Goal: Task Accomplishment & Management: Use online tool/utility

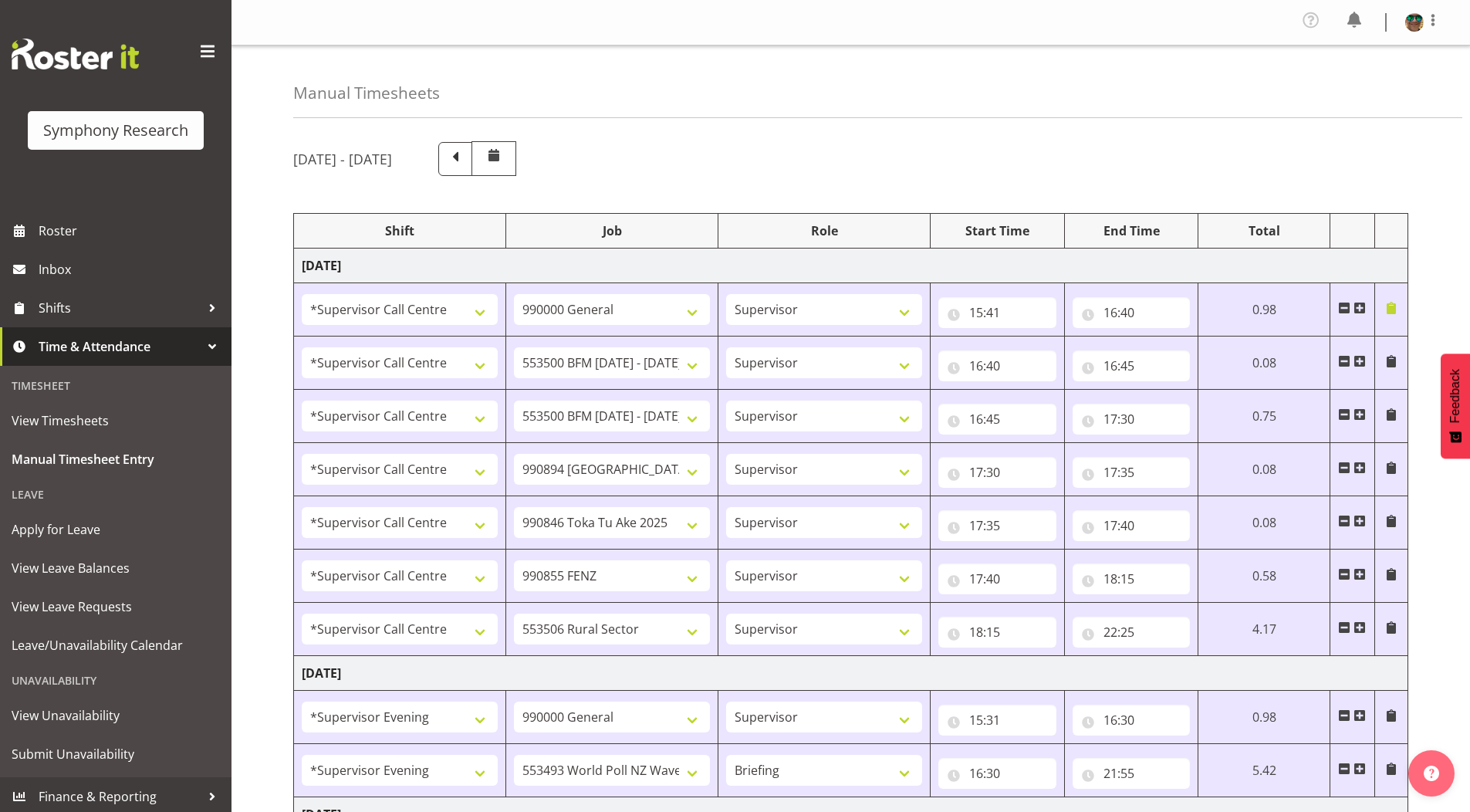
select select "19164"
select select "743"
select select "19164"
select select "10242"
select select "19164"
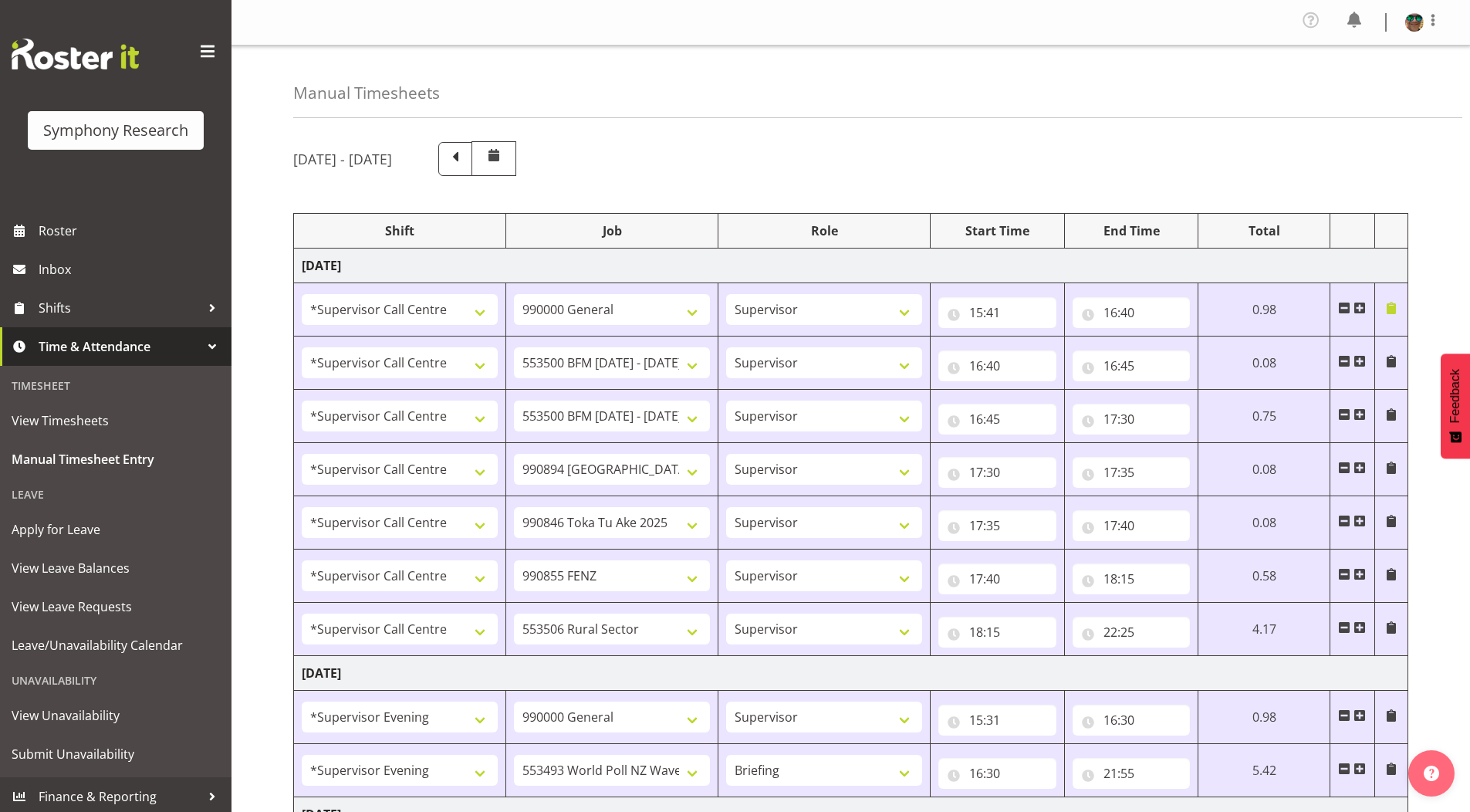
select select "10242"
select select "19164"
select select "10576"
select select "19164"
select select "9426"
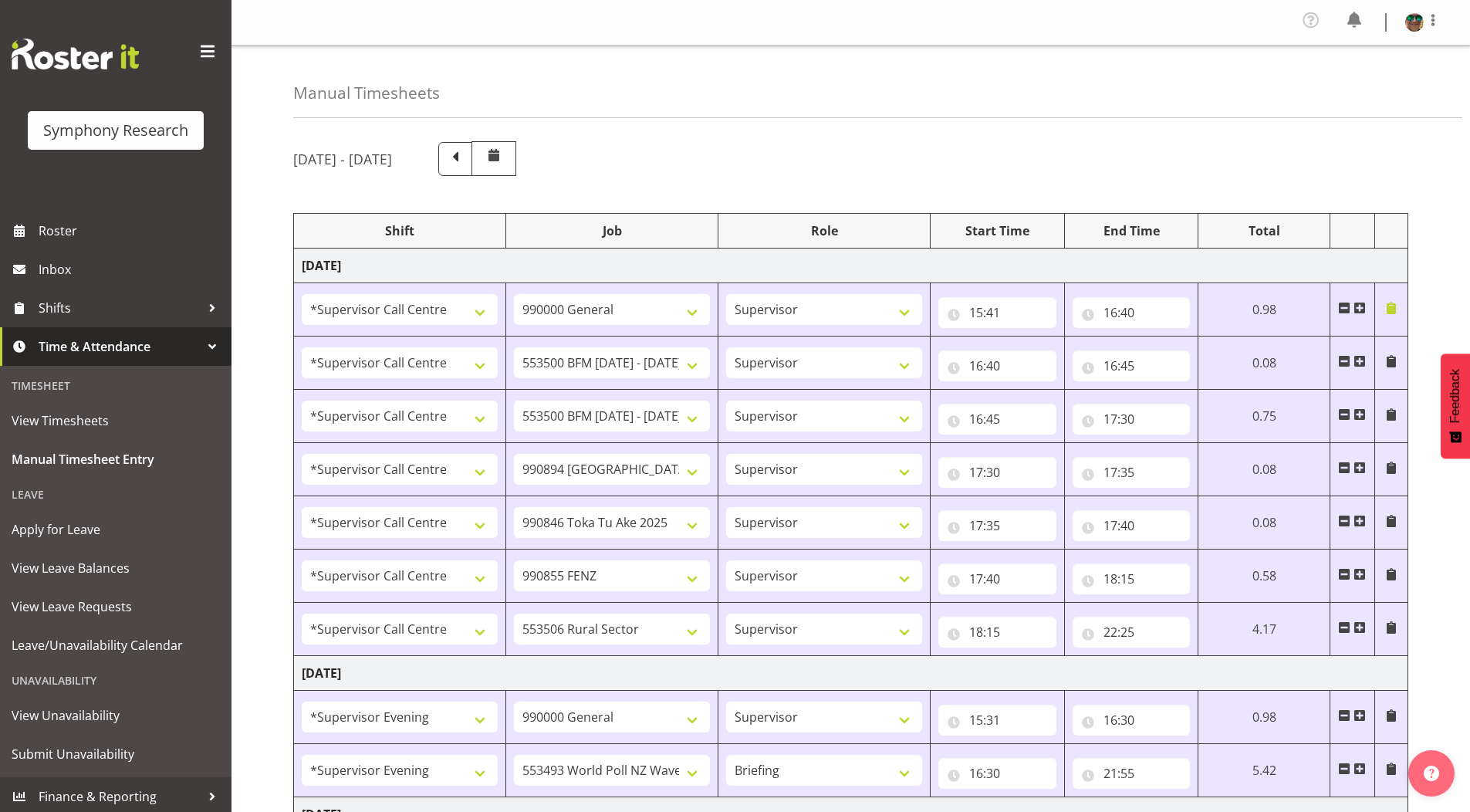
select select "19164"
select select "9636"
select select "19164"
select select "10587"
select select "4583"
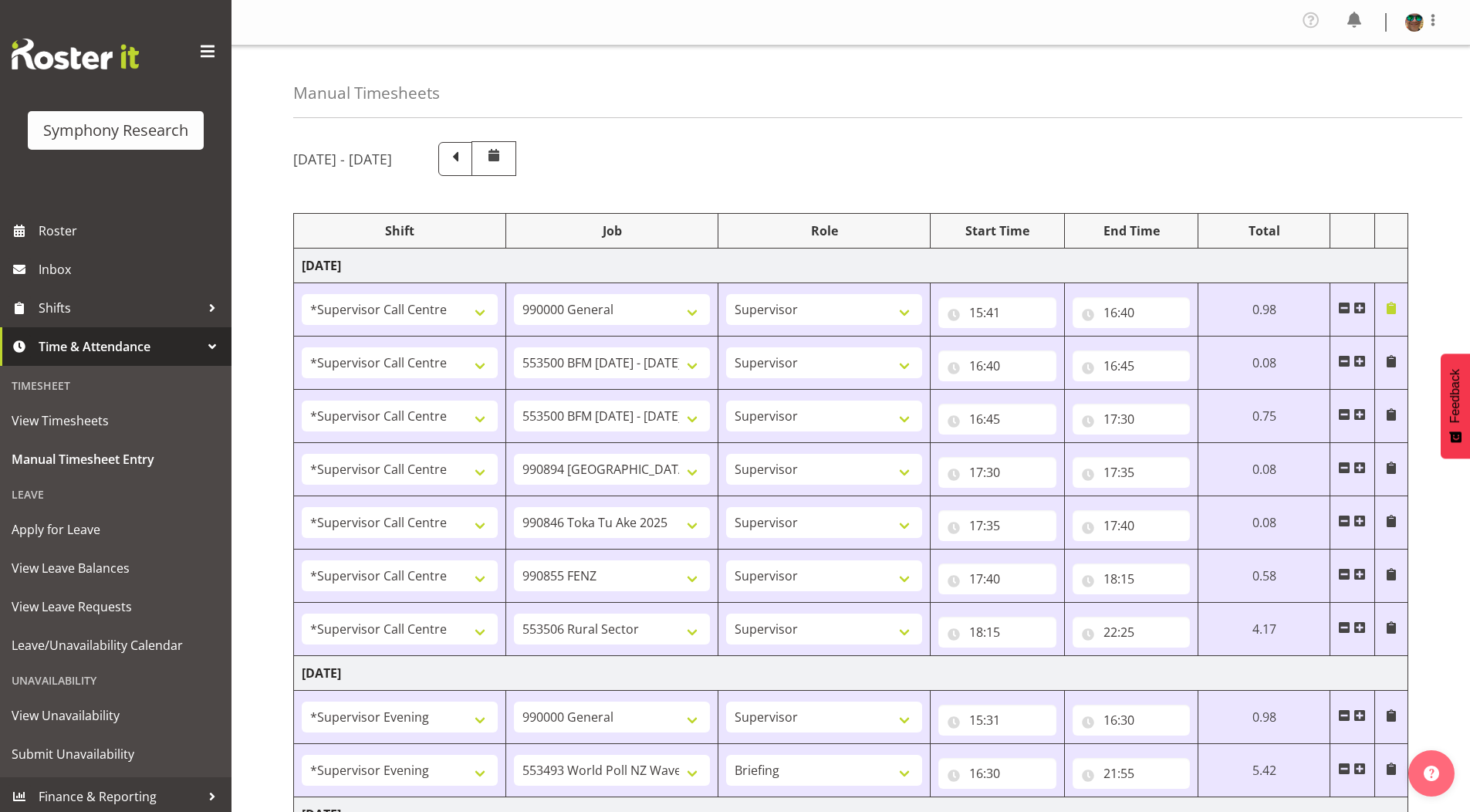
select select "743"
select select "4583"
select select "10527"
select select "297"
select select "1607"
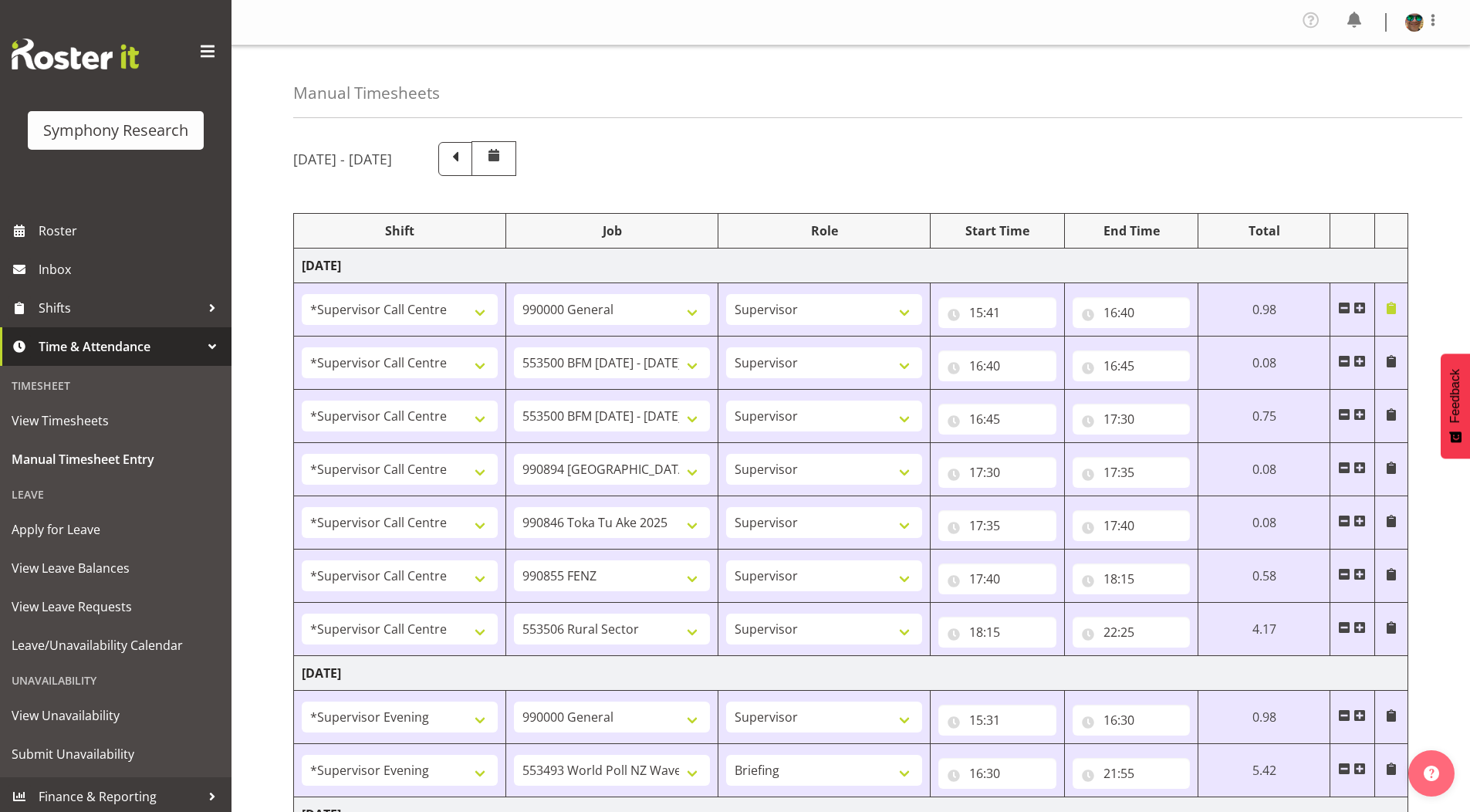
select select "743"
select select "1607"
select select "10587"
select select "4583"
select select "743"
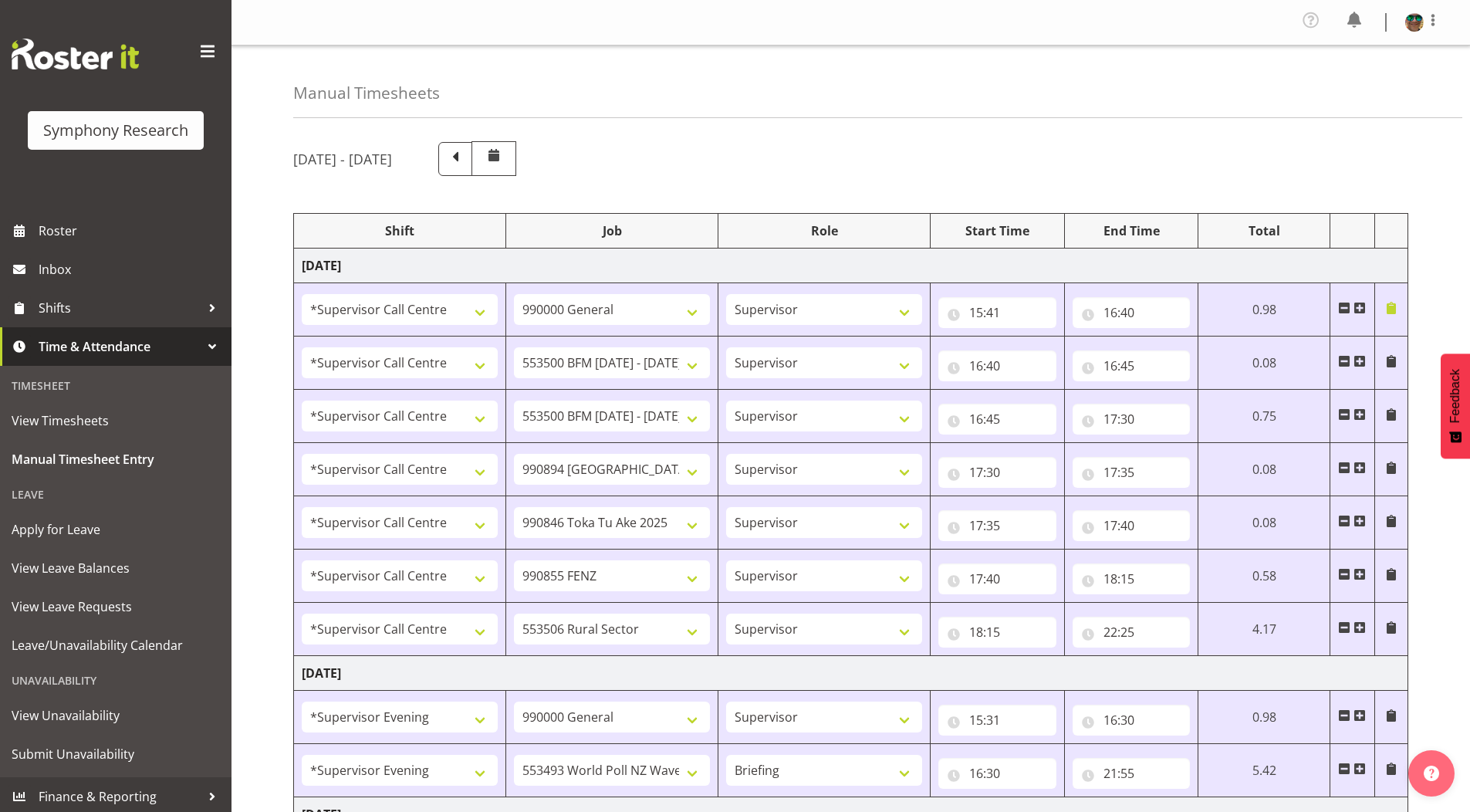
select select "4583"
select select "10242"
select select "4583"
select select "9426"
select select "4583"
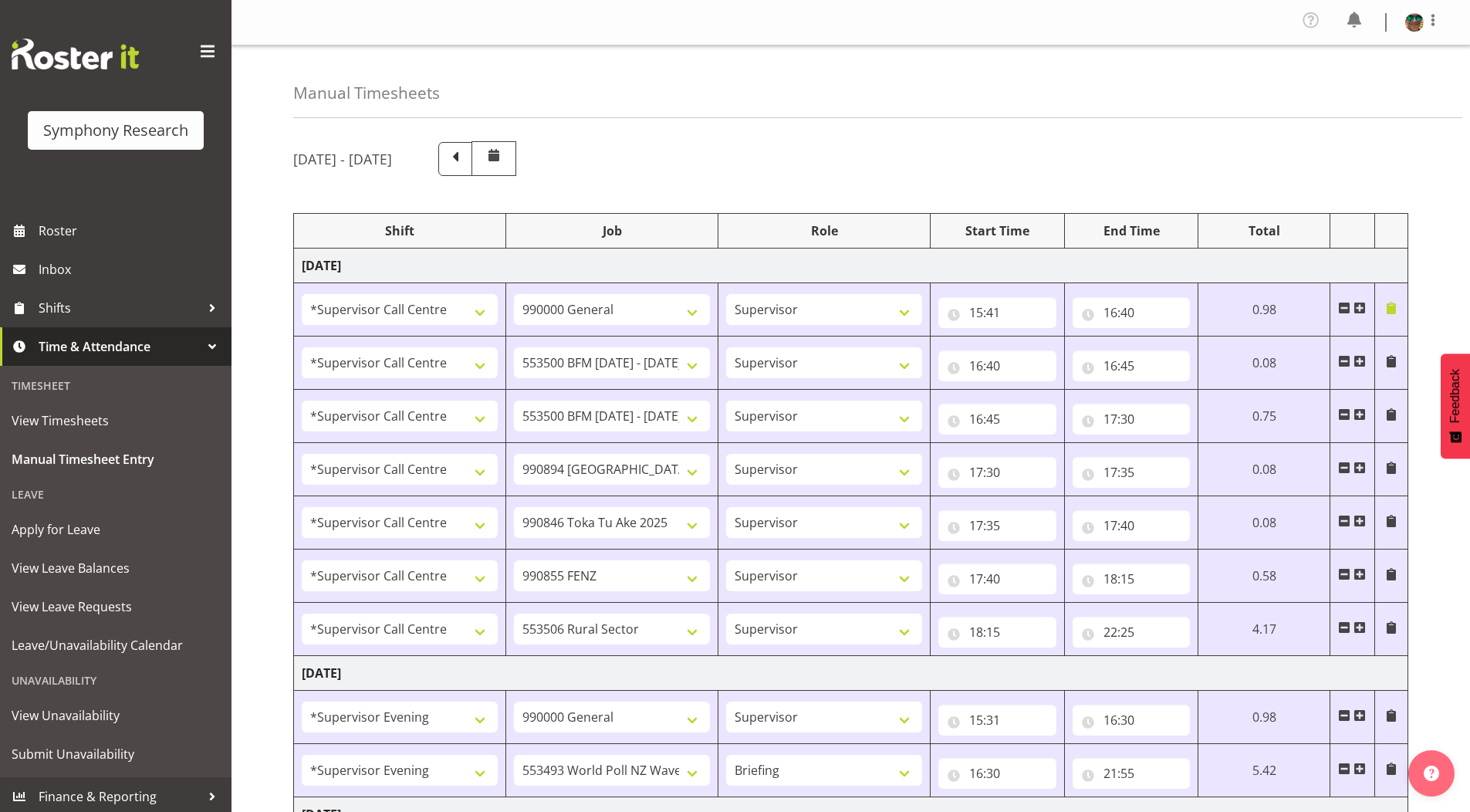
select select "9636"
select select "4583"
select select "10242"
select select "4583"
select select "10585"
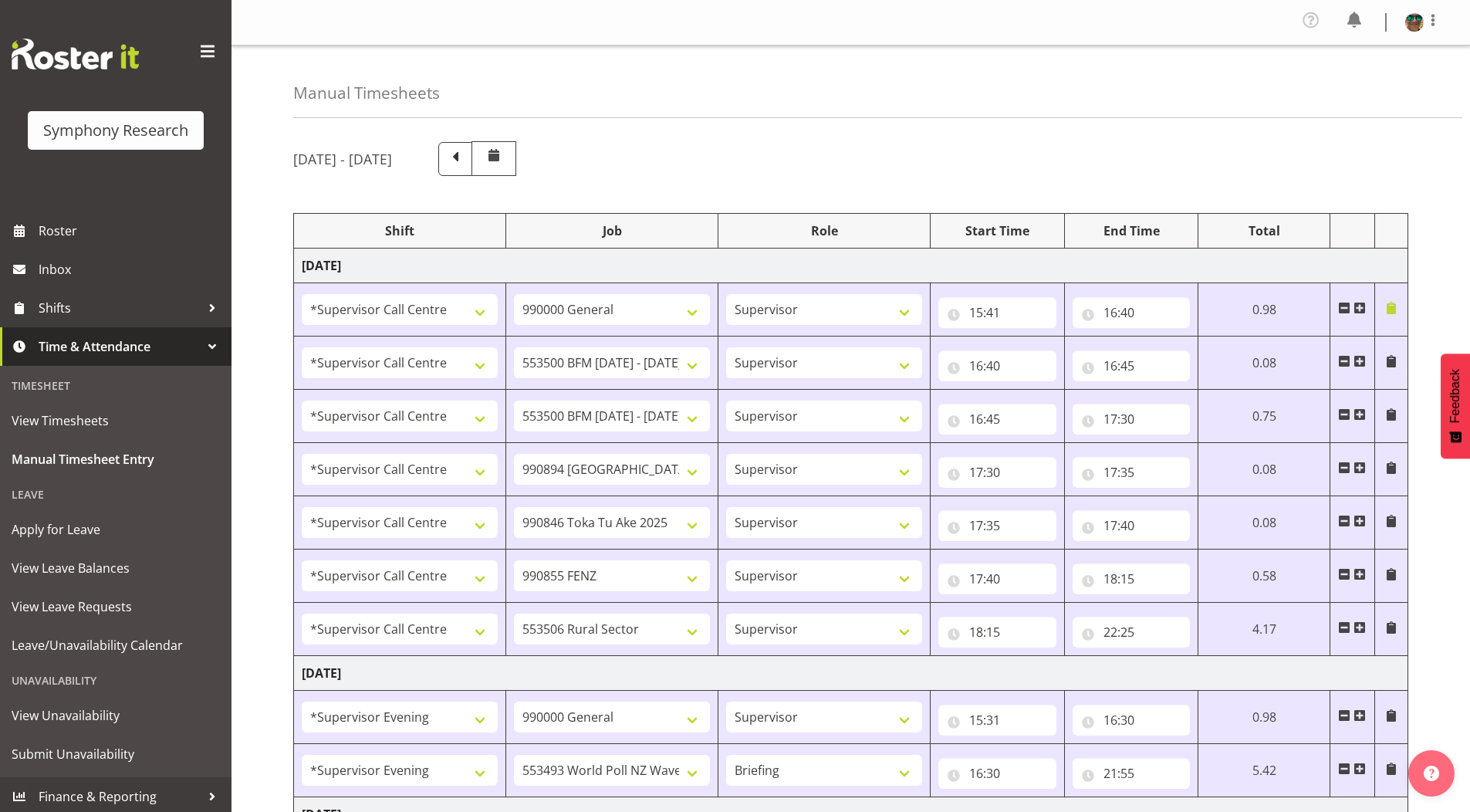
select select "4583"
select select "10587"
select select "4583"
select select "10242"
select select "4583"
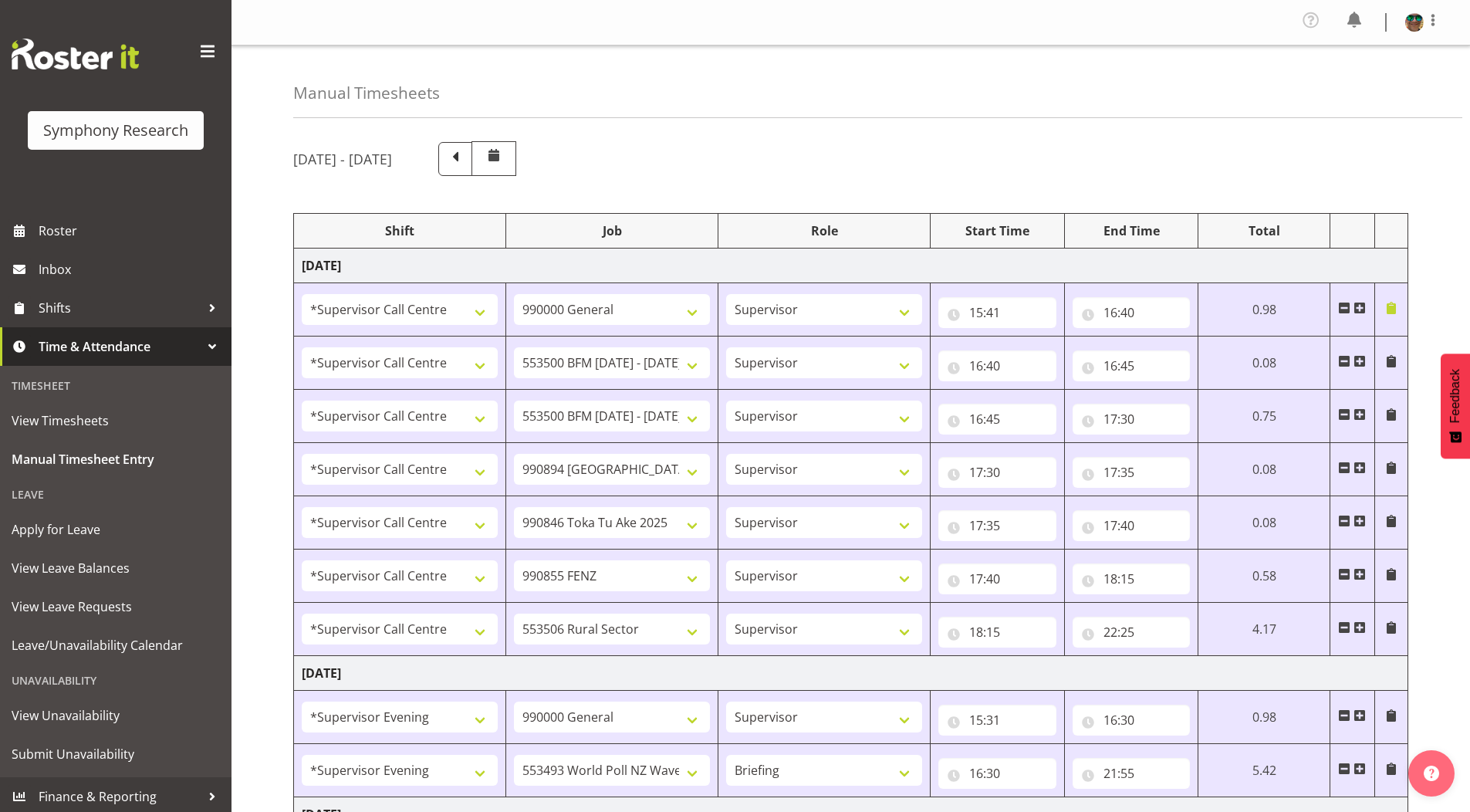
select select "10242"
select select "4583"
select select "10585"
select select "4583"
select select "9636"
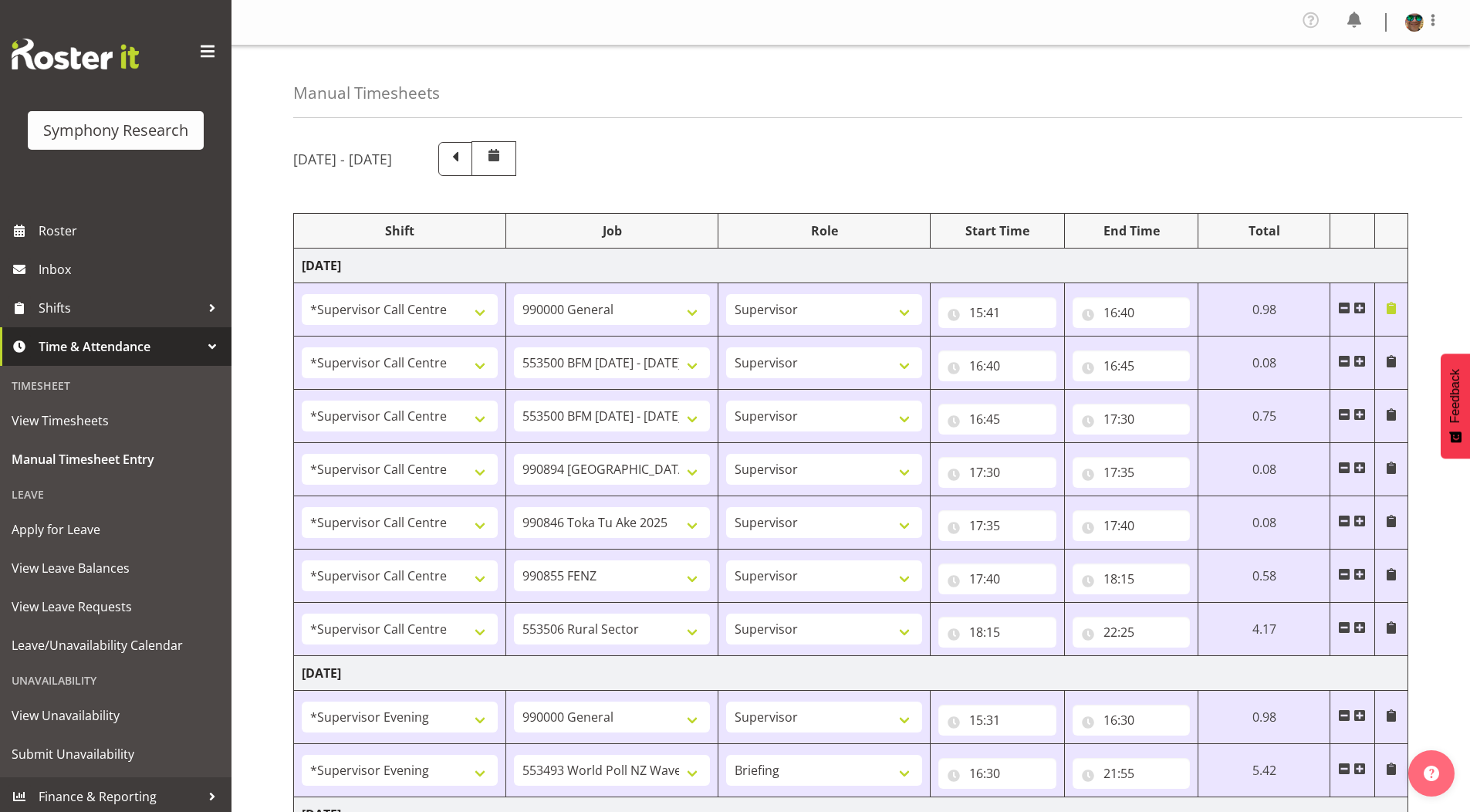
select select "4583"
select select "10587"
select select "19170"
select select "10242"
select select "19170"
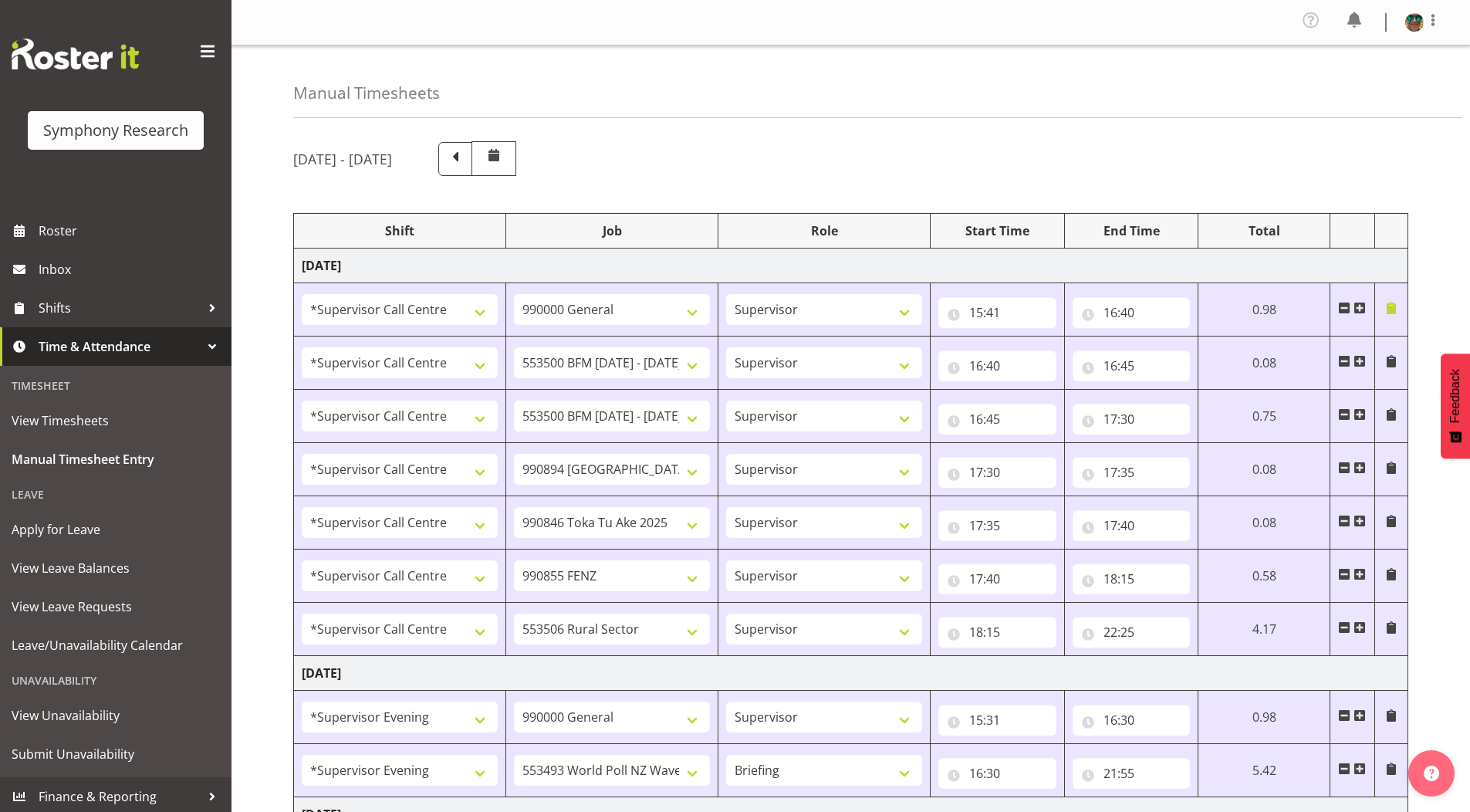
select select "10242"
select select "19170"
select select "10585"
select select "19170"
select select "9636"
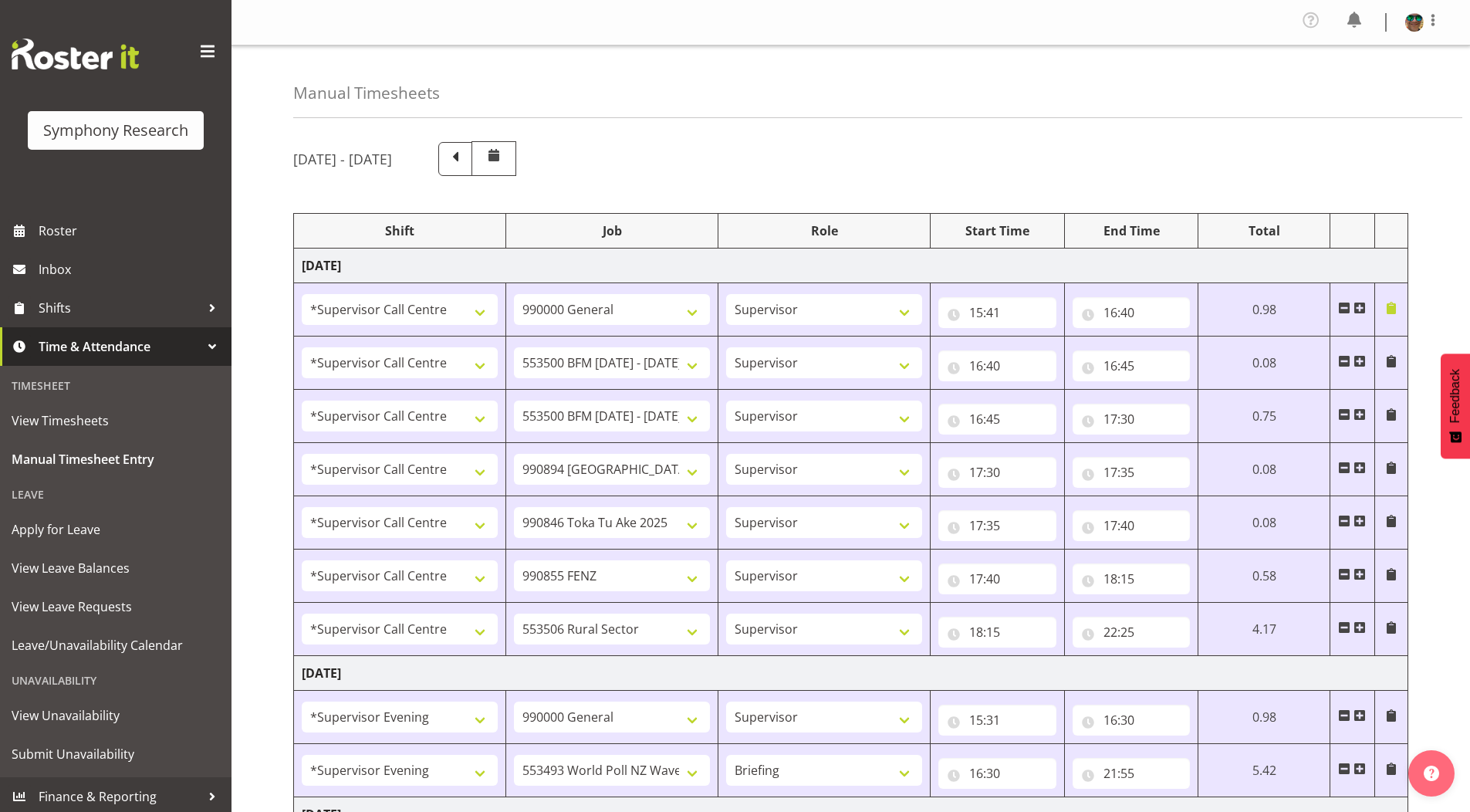
select select "19170"
select select "10499"
select select "19170"
select select "10587"
select select "19170"
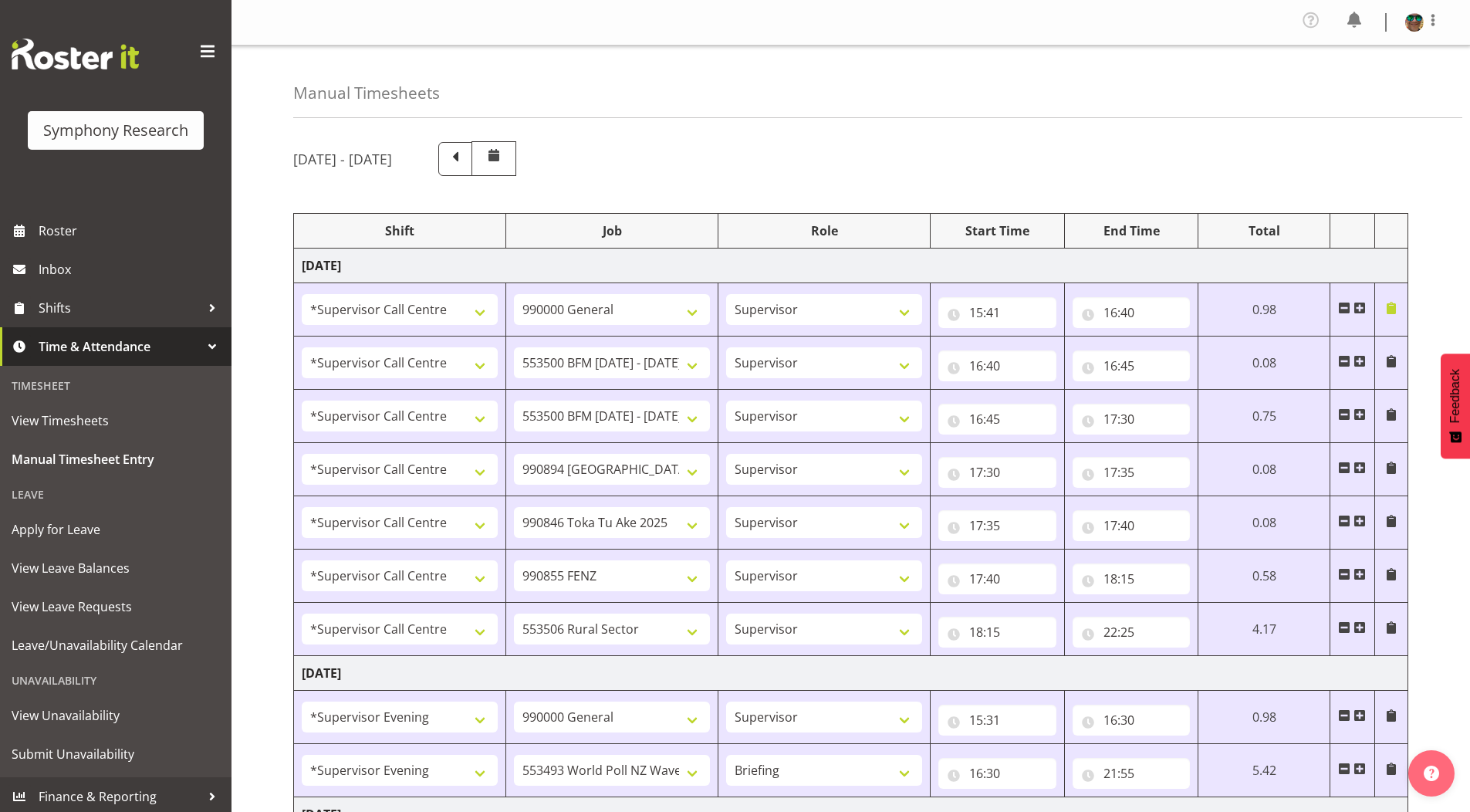
select select "10242"
select select "19170"
select select "10242"
select select "19170"
select select "10585"
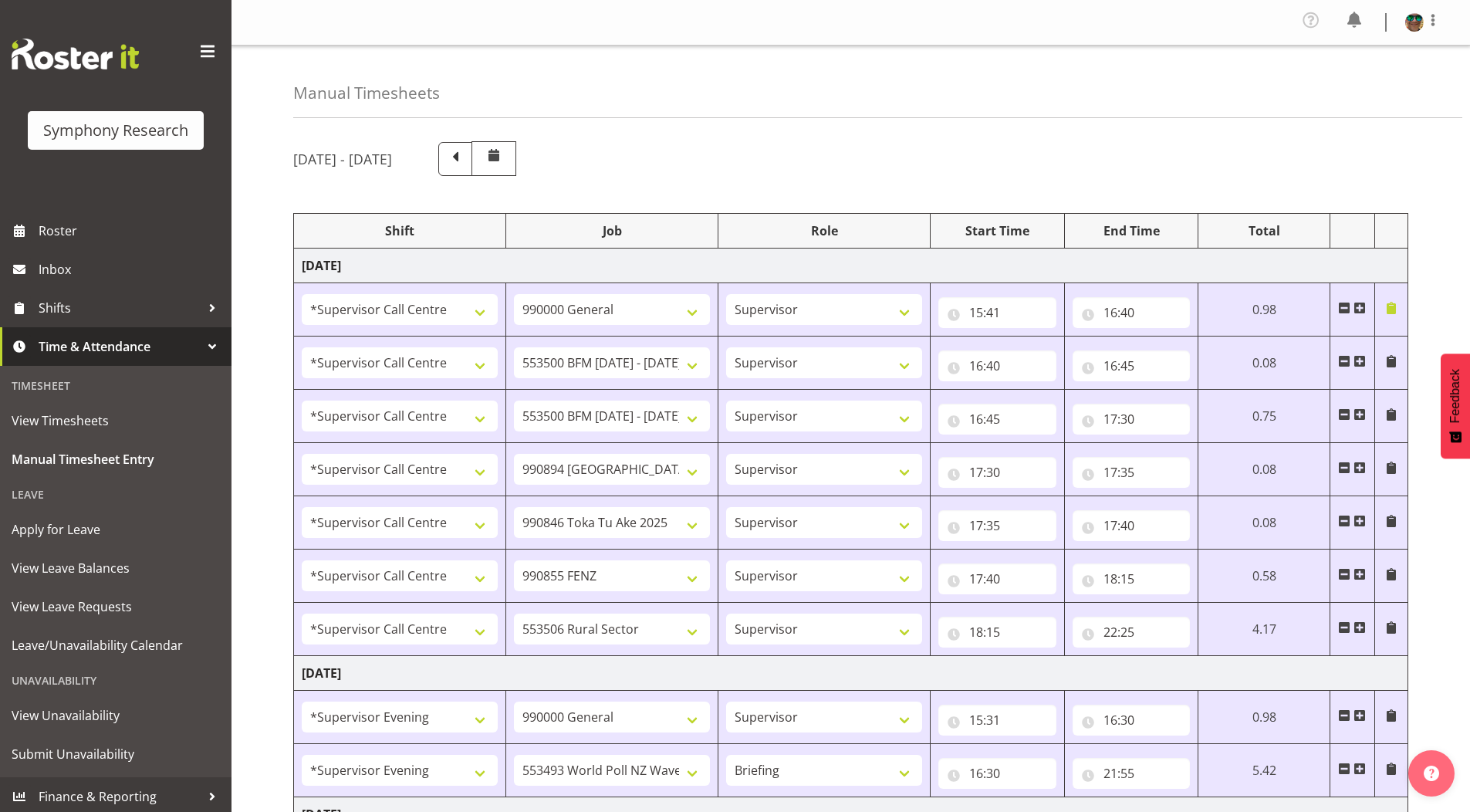
select select "19170"
select select "9636"
select select "19170"
select select "10587"
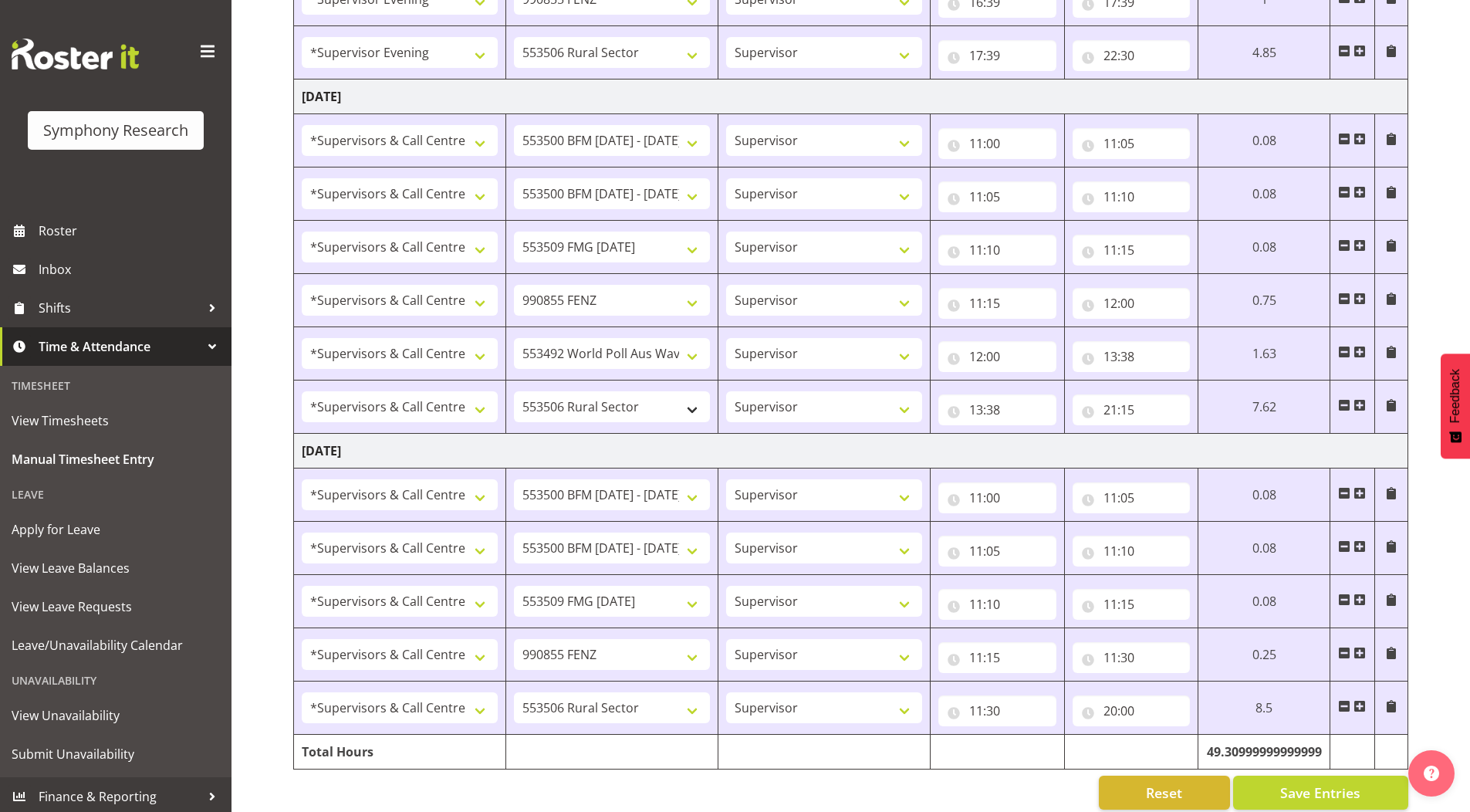
scroll to position [1641, 0]
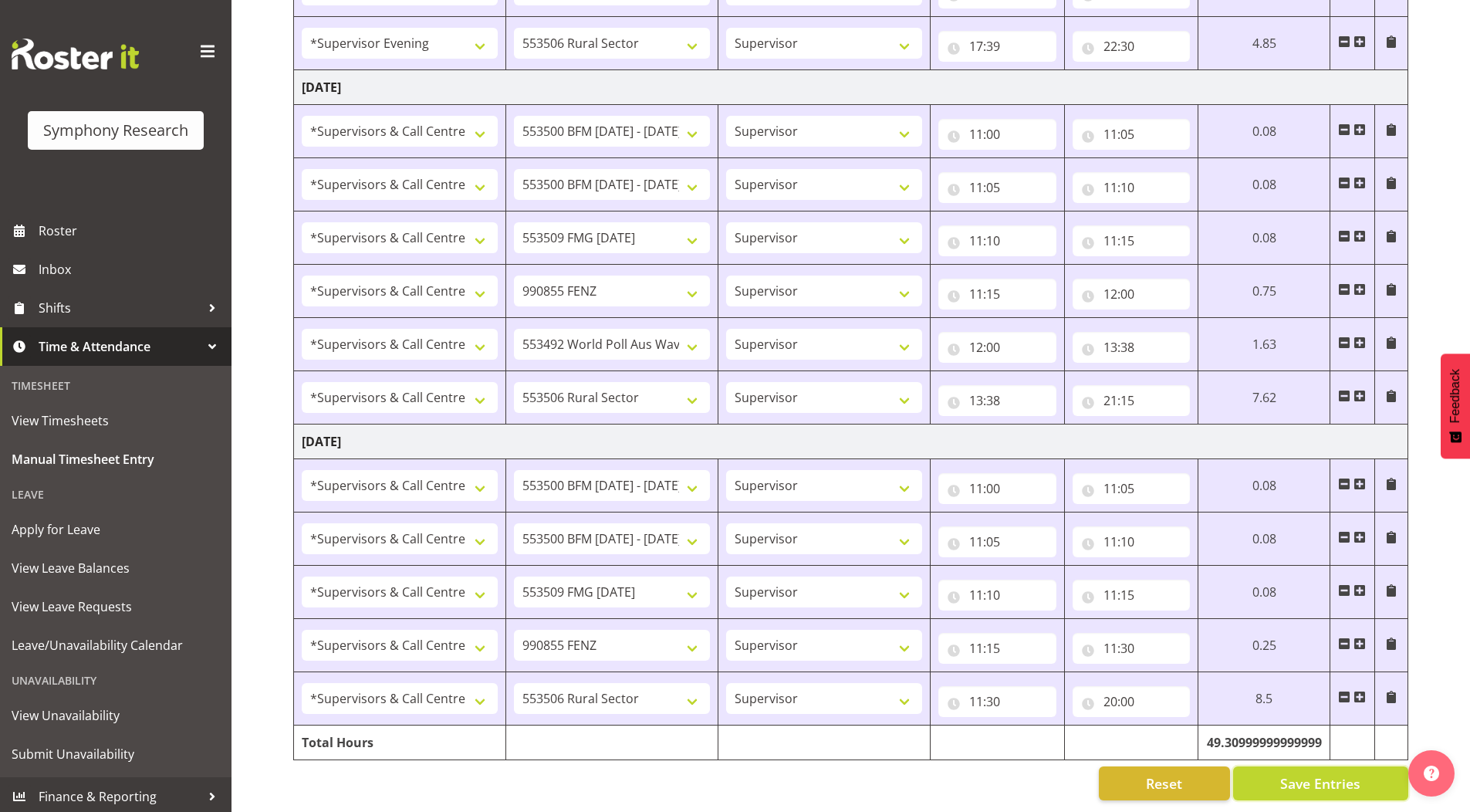
click at [1267, 771] on button "Save Entries" at bounding box center [1321, 783] width 175 height 34
click at [1278, 766] on button "Save Entries" at bounding box center [1321, 783] width 175 height 34
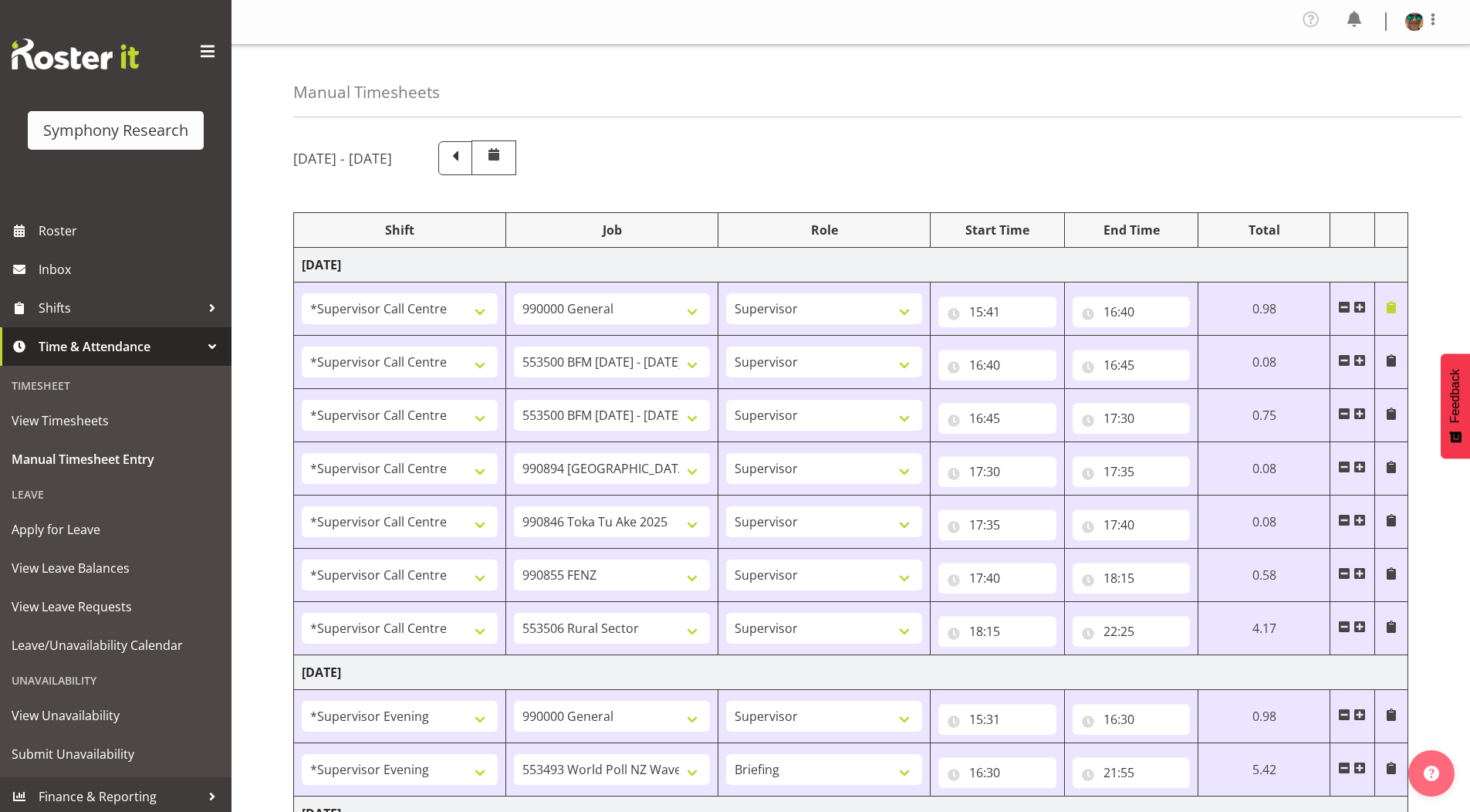
scroll to position [0, 0]
click at [1433, 26] on span at bounding box center [1433, 20] width 19 height 19
click at [1353, 94] on link "Log Out" at bounding box center [1368, 84] width 148 height 28
